Goal: Navigation & Orientation: Find specific page/section

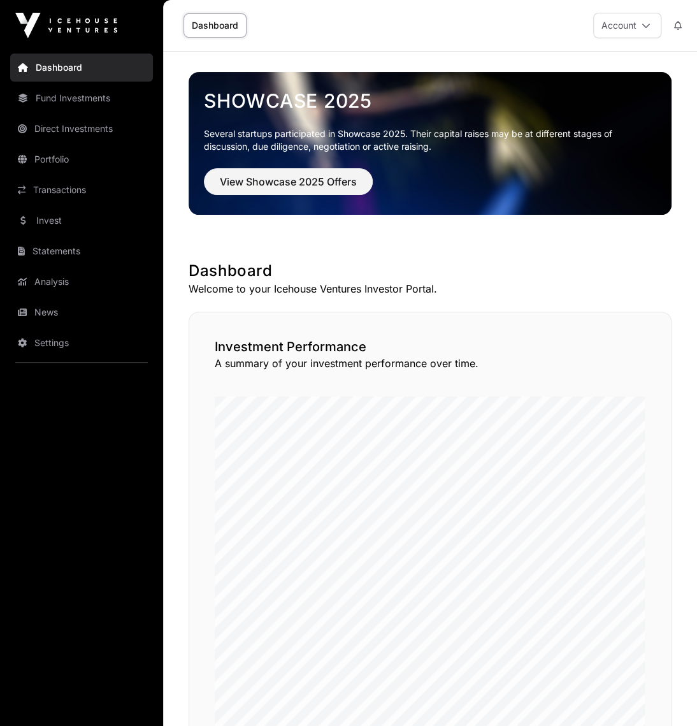
click at [390, 285] on p "Welcome to your Icehouse Ventures Investor Portal." at bounding box center [430, 288] width 483 height 15
click at [80, 159] on link "Portfolio" at bounding box center [81, 159] width 143 height 28
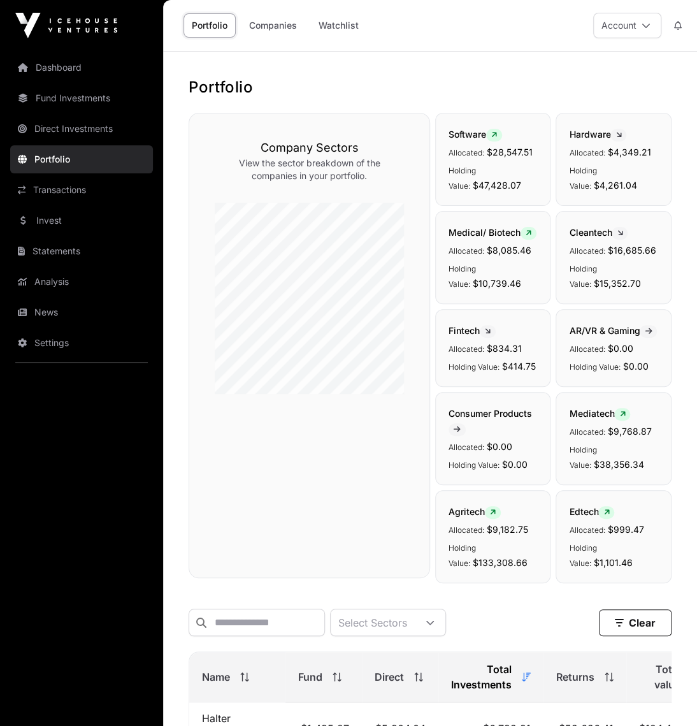
click at [375, 85] on h1 "Portfolio" at bounding box center [430, 87] width 483 height 20
drag, startPoint x: 417, startPoint y: 138, endPoint x: 527, endPoint y: 126, distance: 110.9
click at [494, 96] on h1 "Portfolio" at bounding box center [430, 87] width 483 height 20
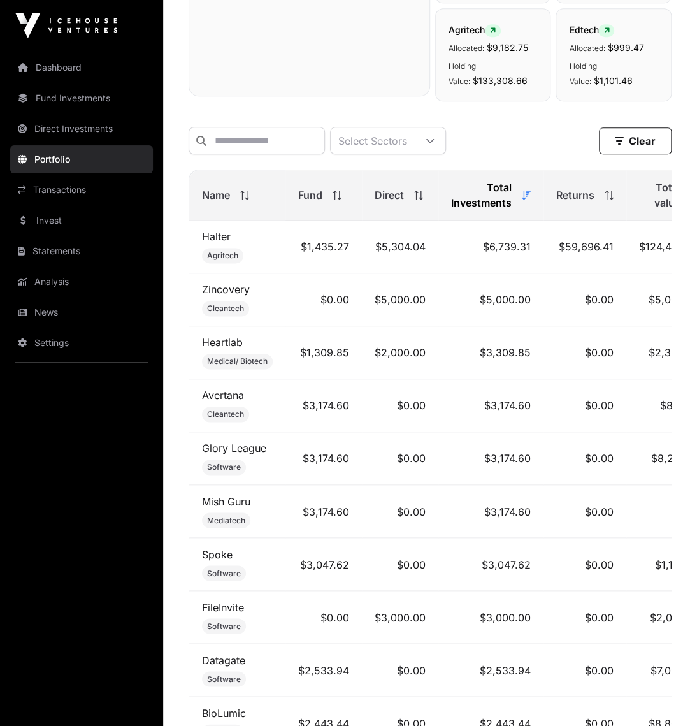
scroll to position [2071, 0]
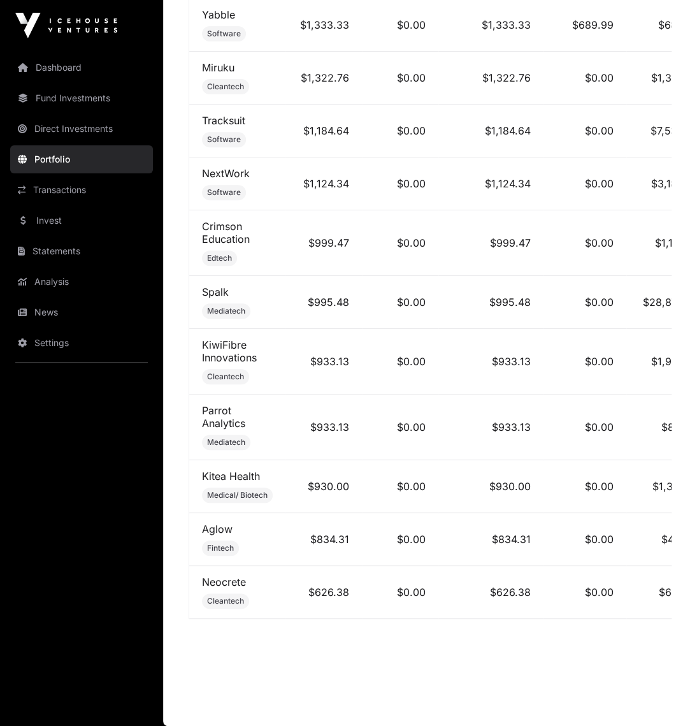
drag, startPoint x: 540, startPoint y: 347, endPoint x: 549, endPoint y: 553, distance: 206.6
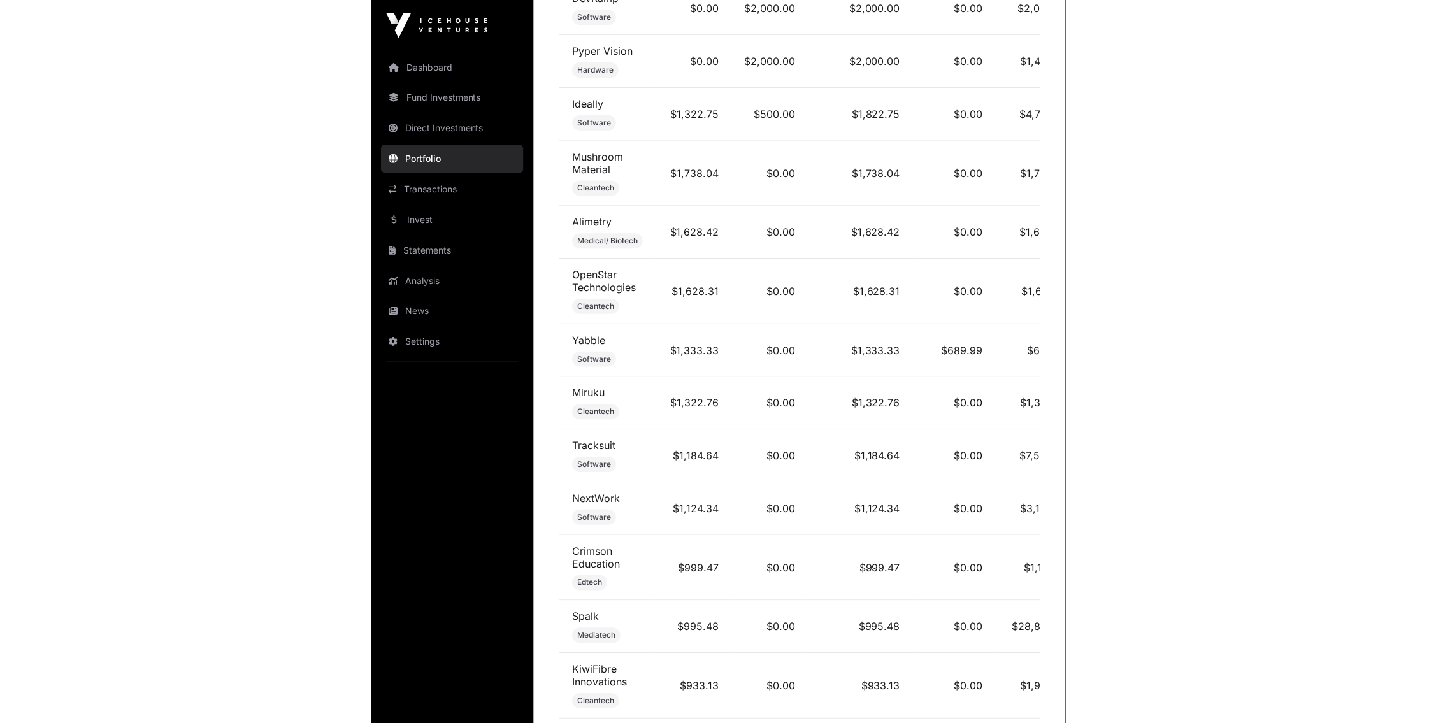
scroll to position [0, 0]
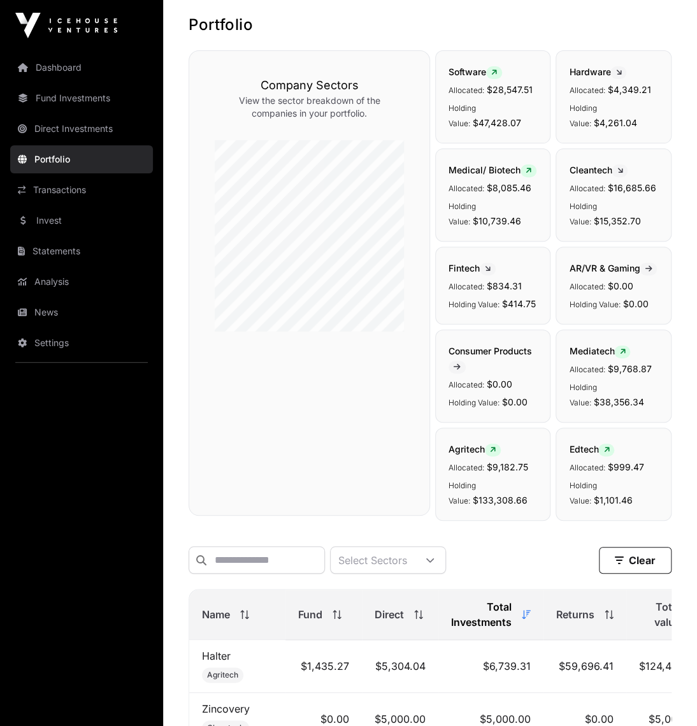
drag, startPoint x: 512, startPoint y: 679, endPoint x: 417, endPoint y: 334, distance: 357.7
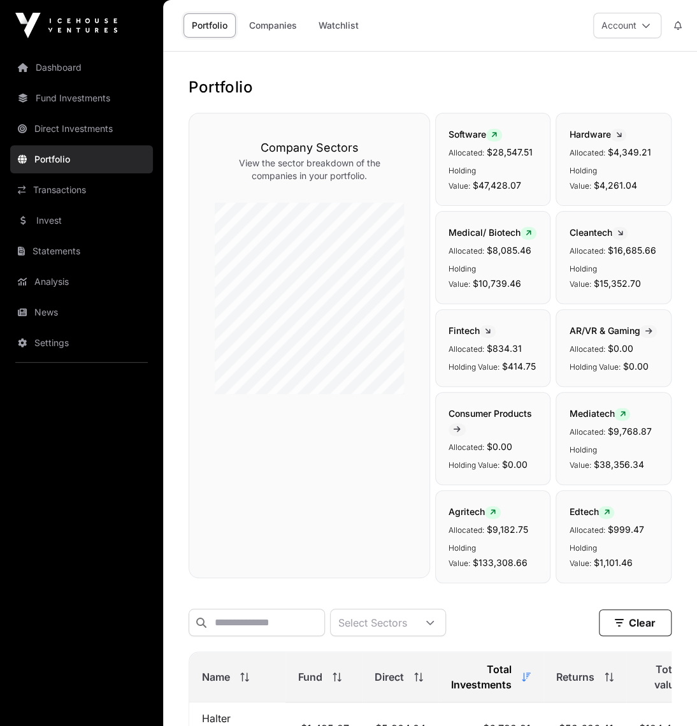
click at [67, 247] on link "Statements" at bounding box center [81, 251] width 143 height 28
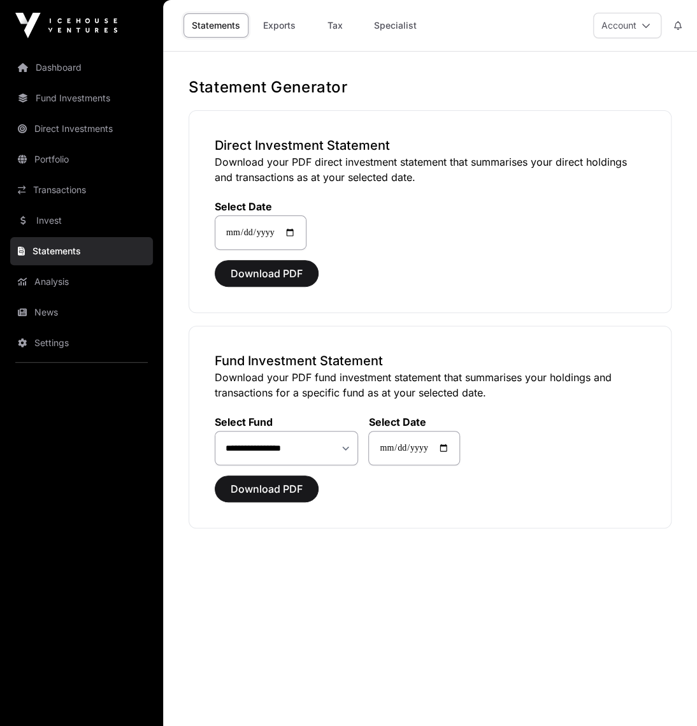
click at [59, 274] on link "Analysis" at bounding box center [81, 282] width 143 height 28
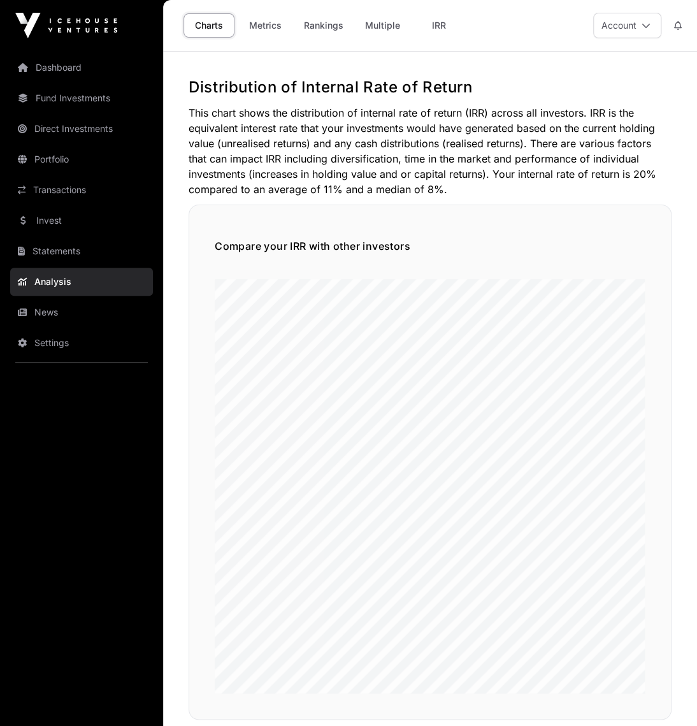
click at [55, 67] on link "Dashboard" at bounding box center [81, 68] width 143 height 28
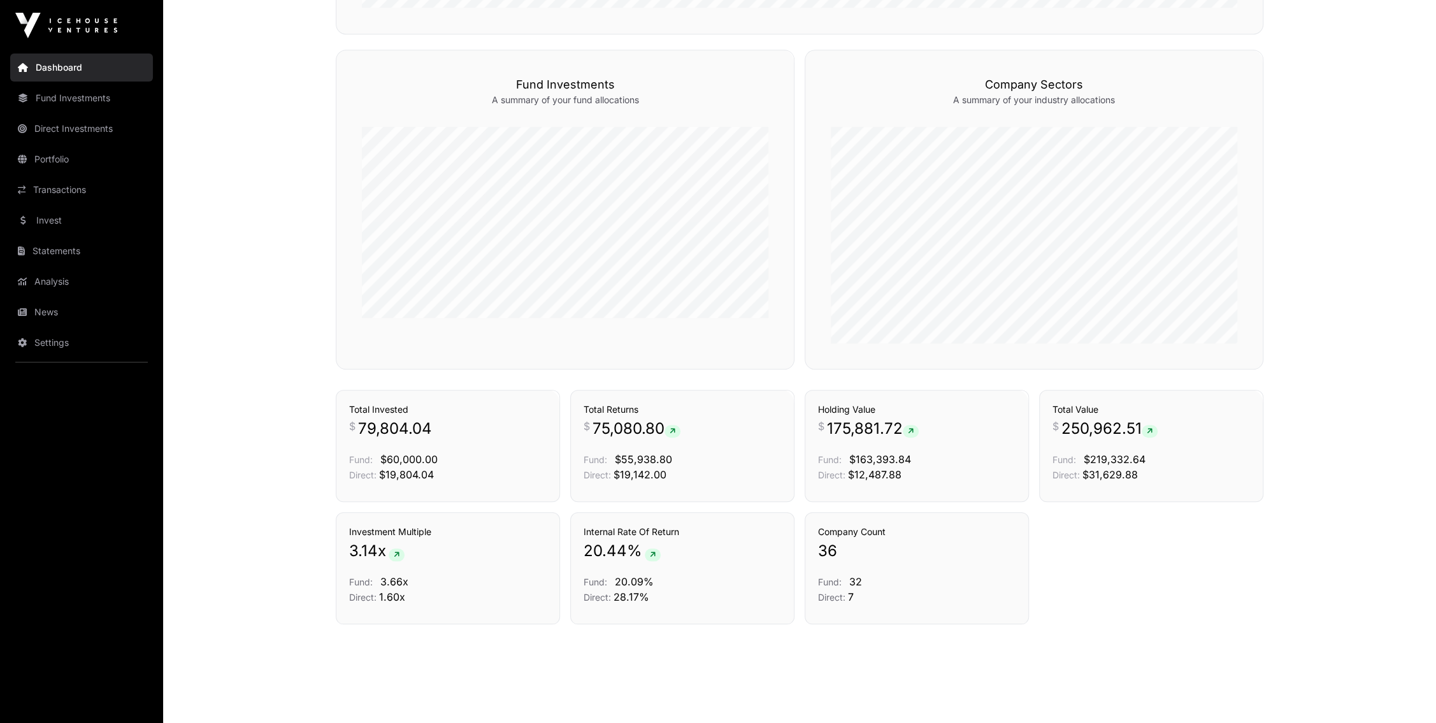
drag, startPoint x: 1347, startPoint y: 246, endPoint x: 1363, endPoint y: 377, distance: 132.1
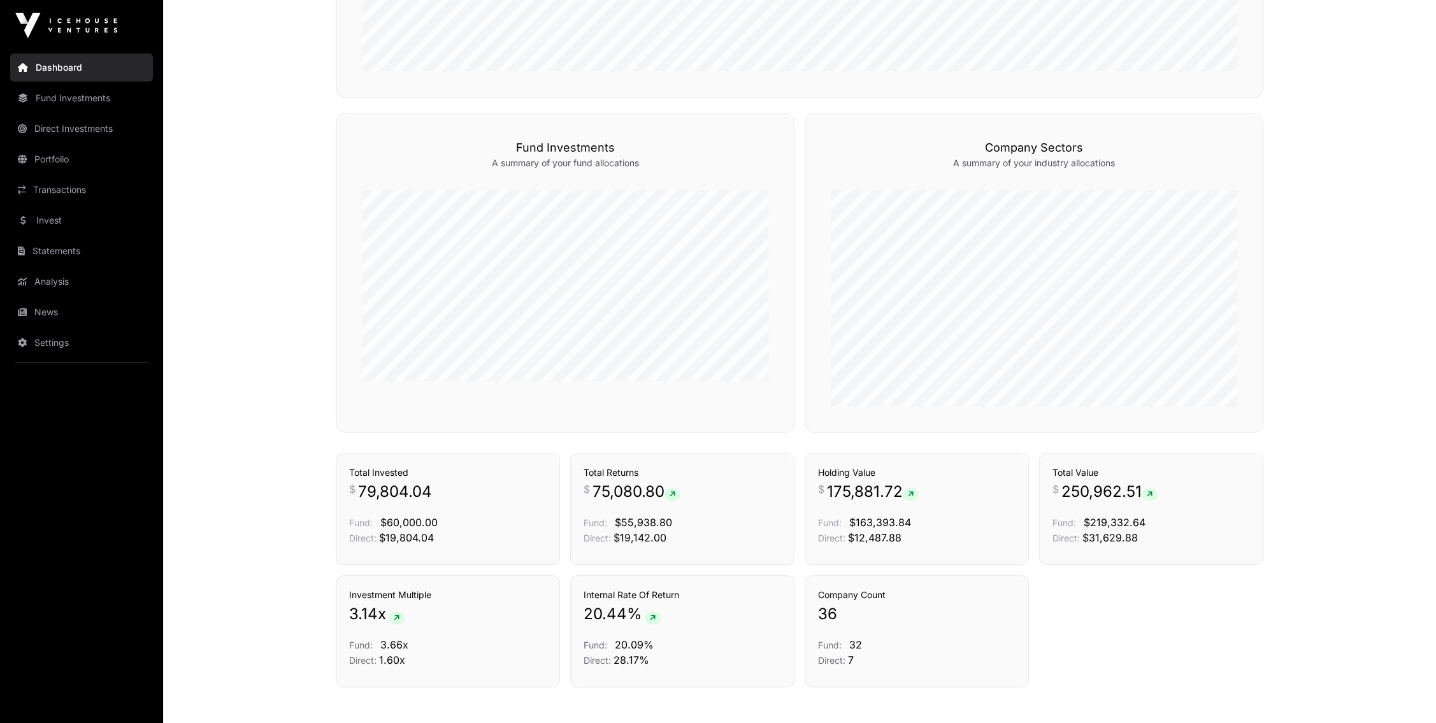
scroll to position [678, 0]
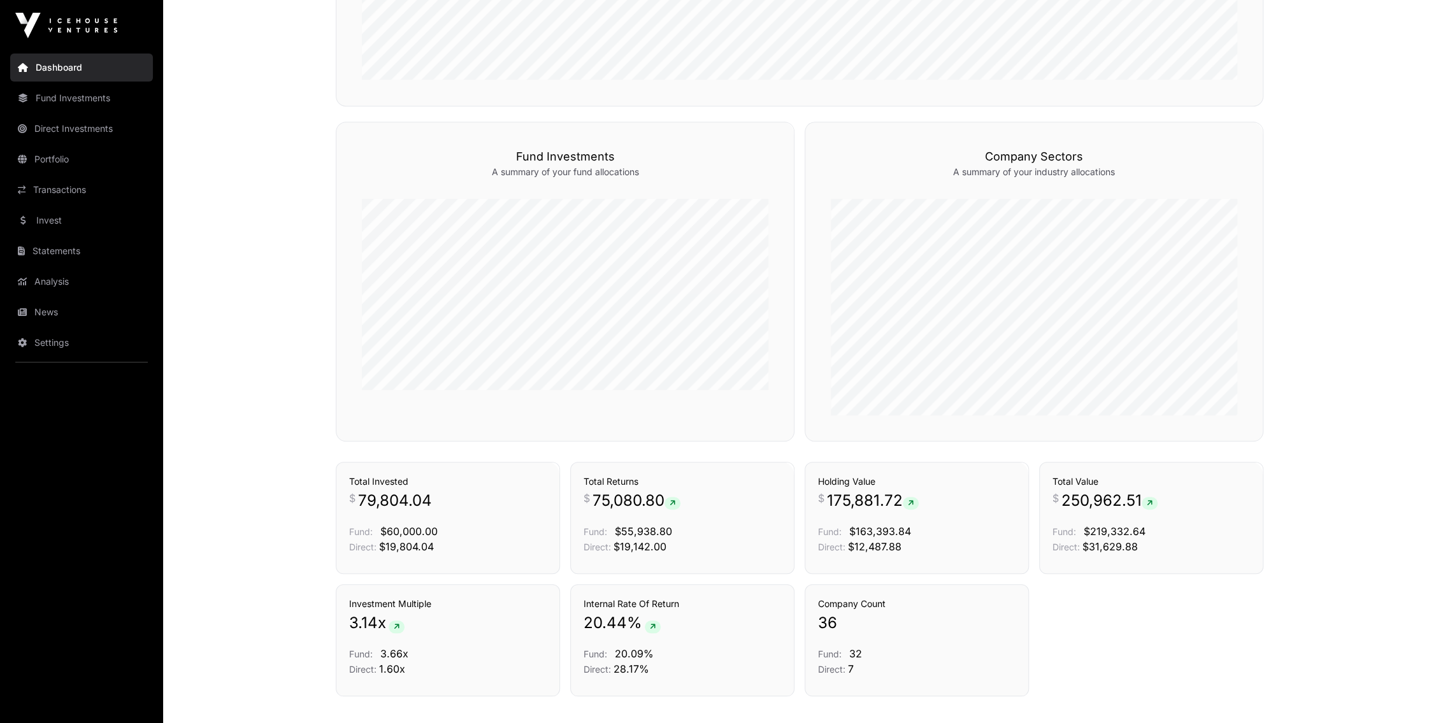
drag, startPoint x: 1352, startPoint y: 371, endPoint x: 1349, endPoint y: 348, distance: 23.3
click at [696, 498] on span "175,881.72" at bounding box center [873, 501] width 92 height 20
